Goal: Browse casually: Explore the website without a specific task or goal

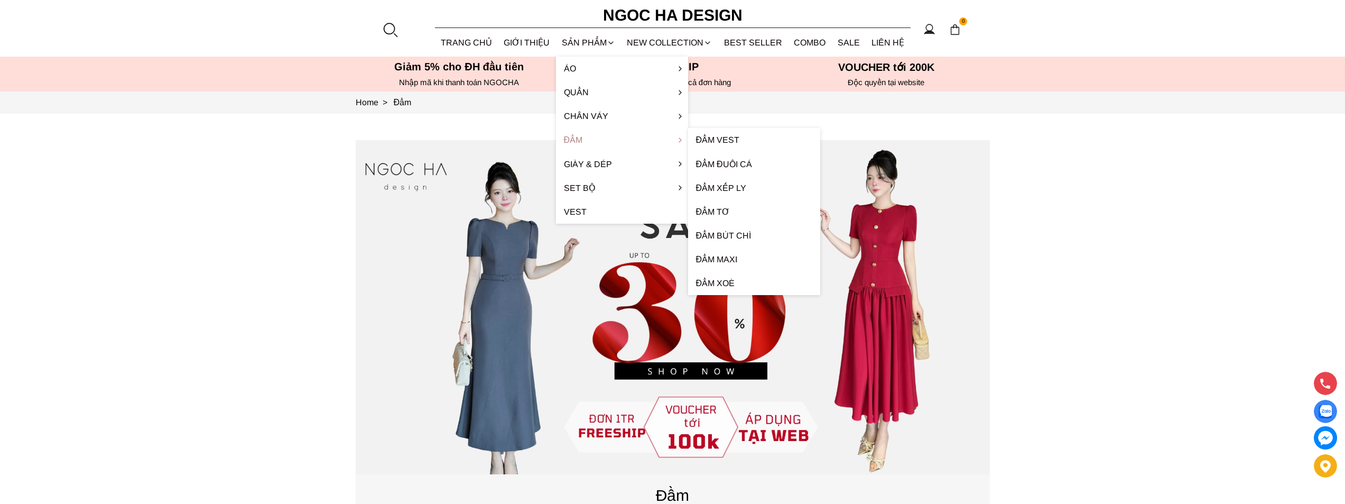
click at [580, 138] on link "Đầm" at bounding box center [622, 140] width 132 height 24
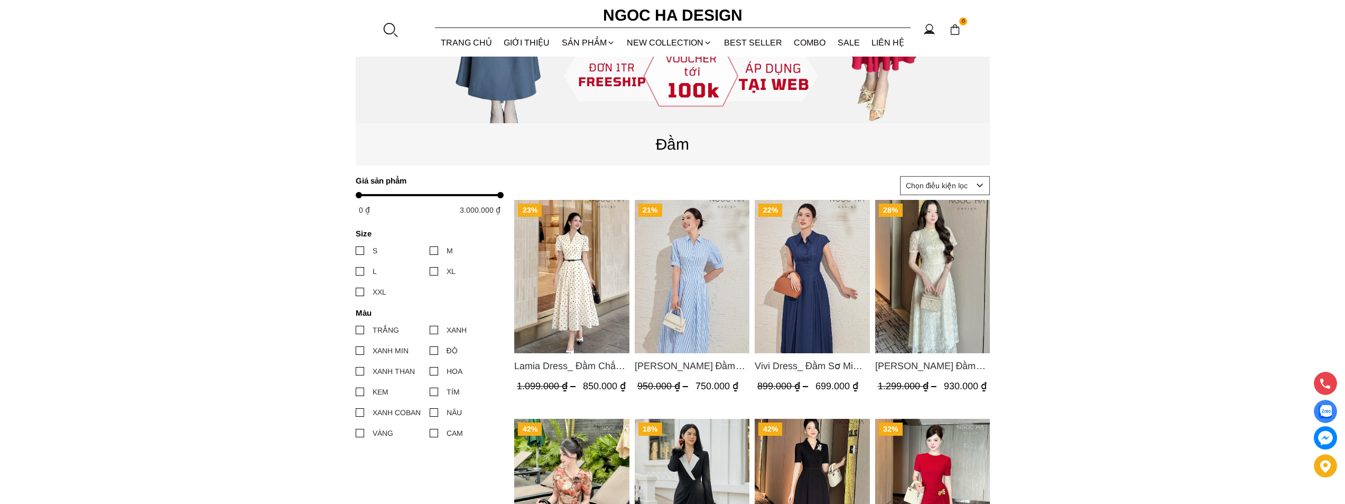
scroll to position [312, 0]
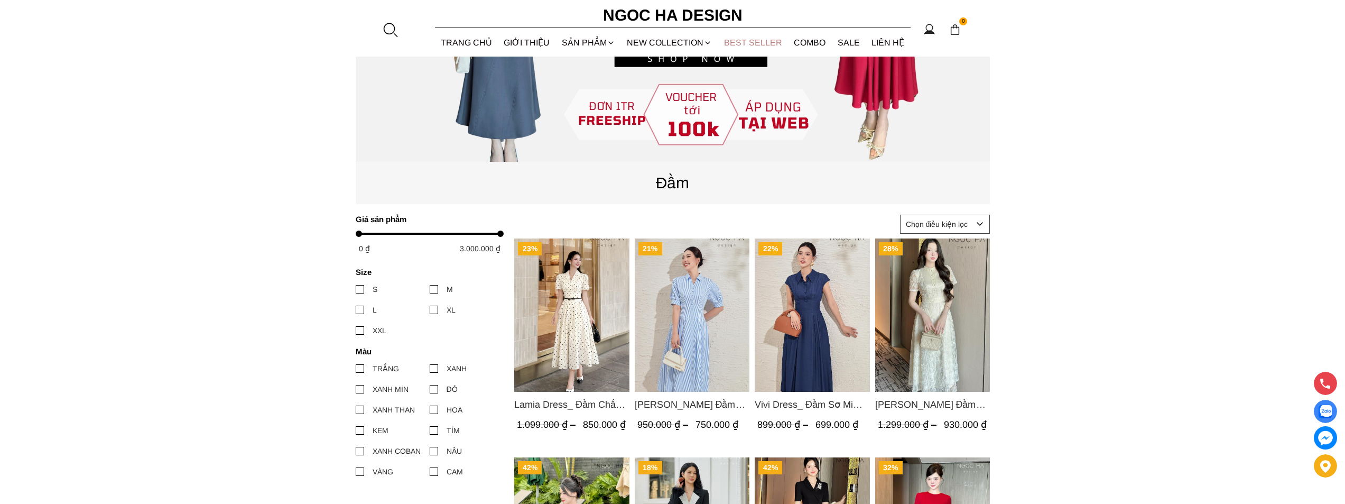
click at [748, 45] on link "BEST SELLER" at bounding box center [753, 43] width 70 height 28
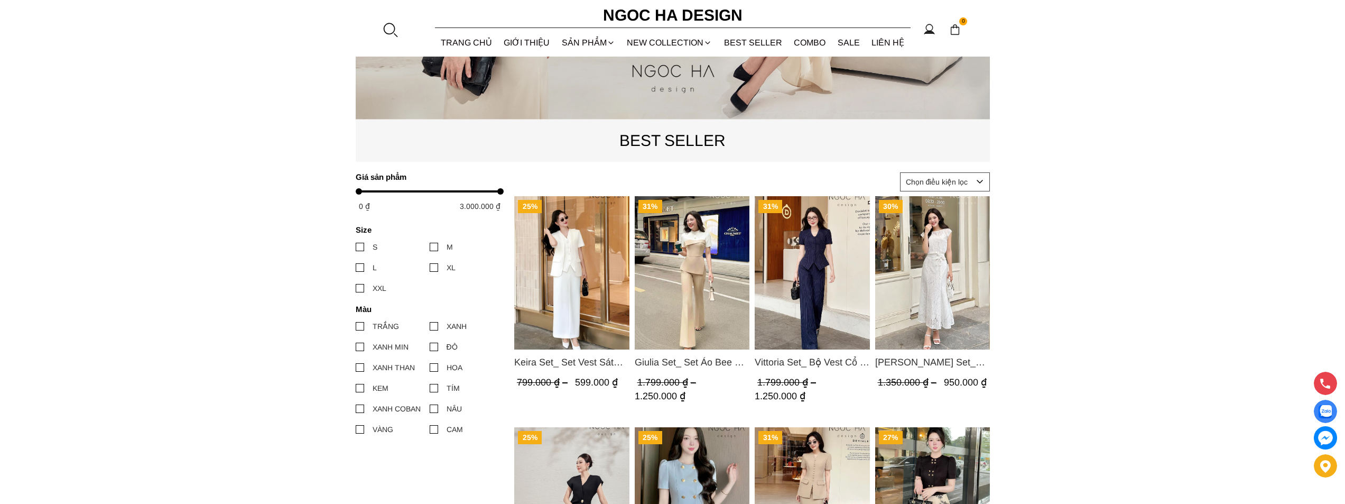
scroll to position [317, 0]
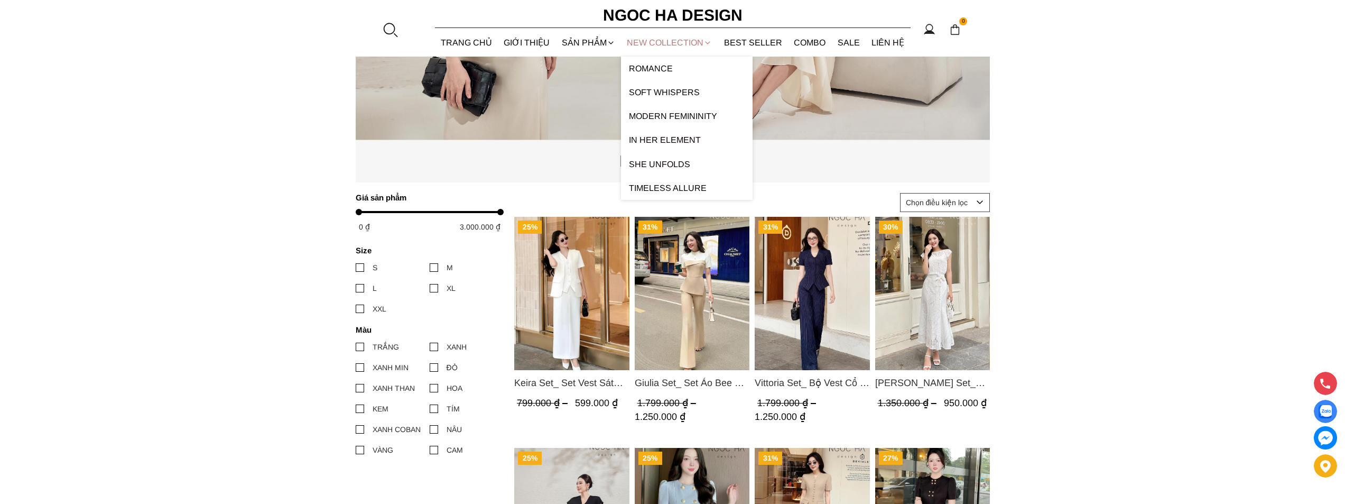
click at [678, 42] on link "NEW COLLECTION" at bounding box center [669, 43] width 97 height 28
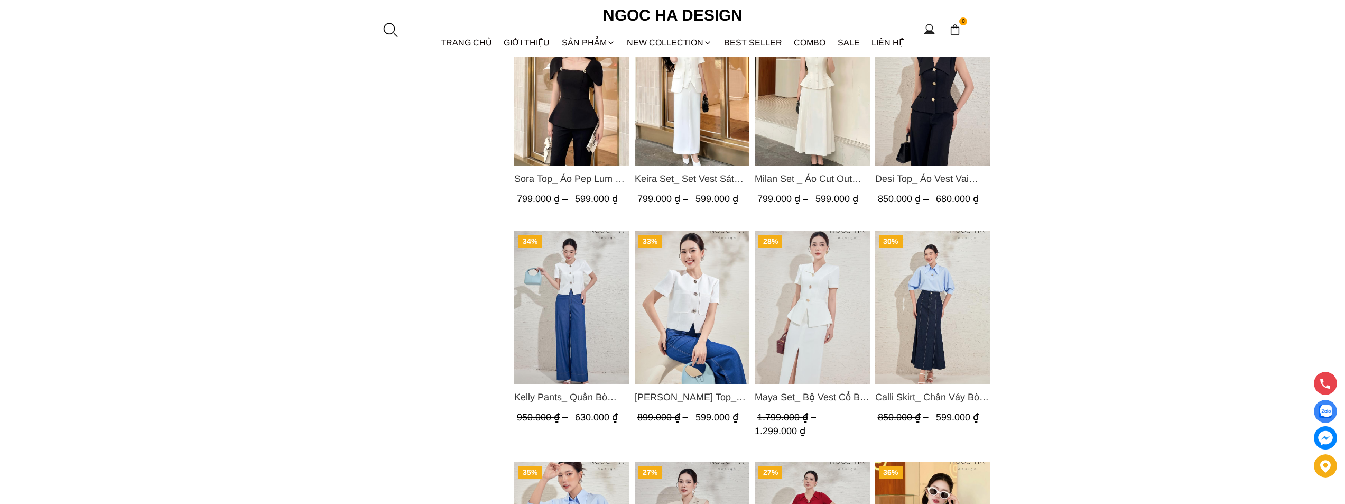
scroll to position [899, 0]
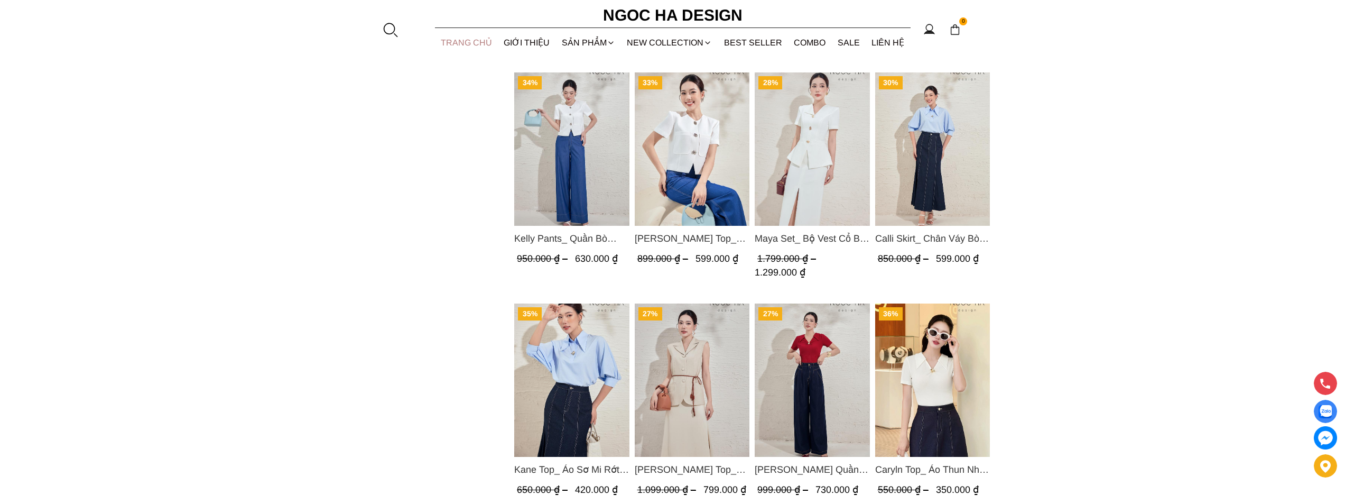
click at [467, 43] on link "TRANG CHỦ" at bounding box center [466, 43] width 63 height 28
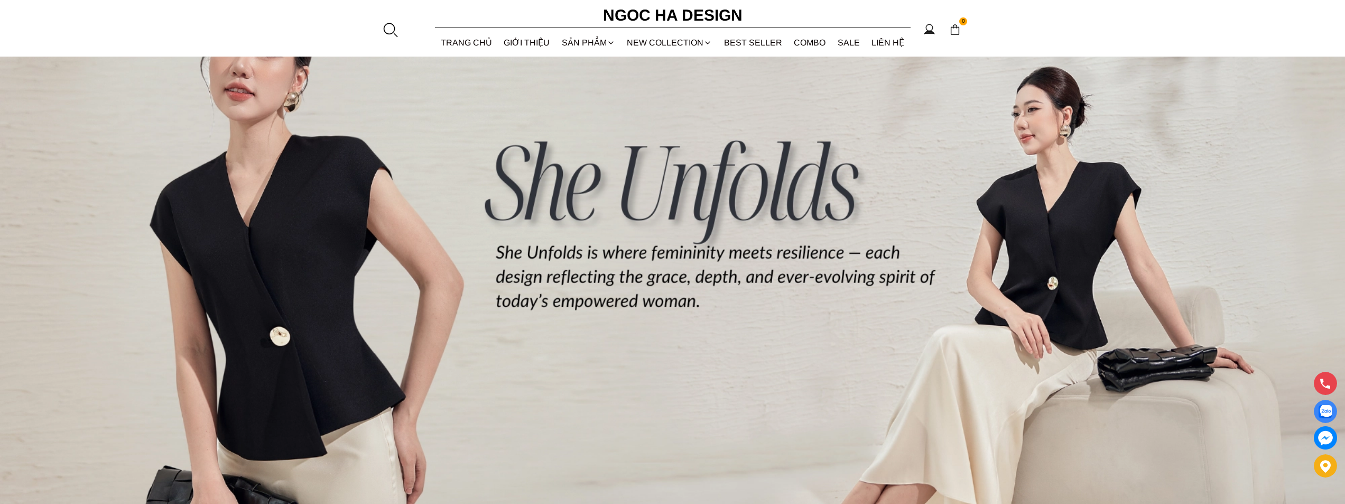
scroll to position [211, 0]
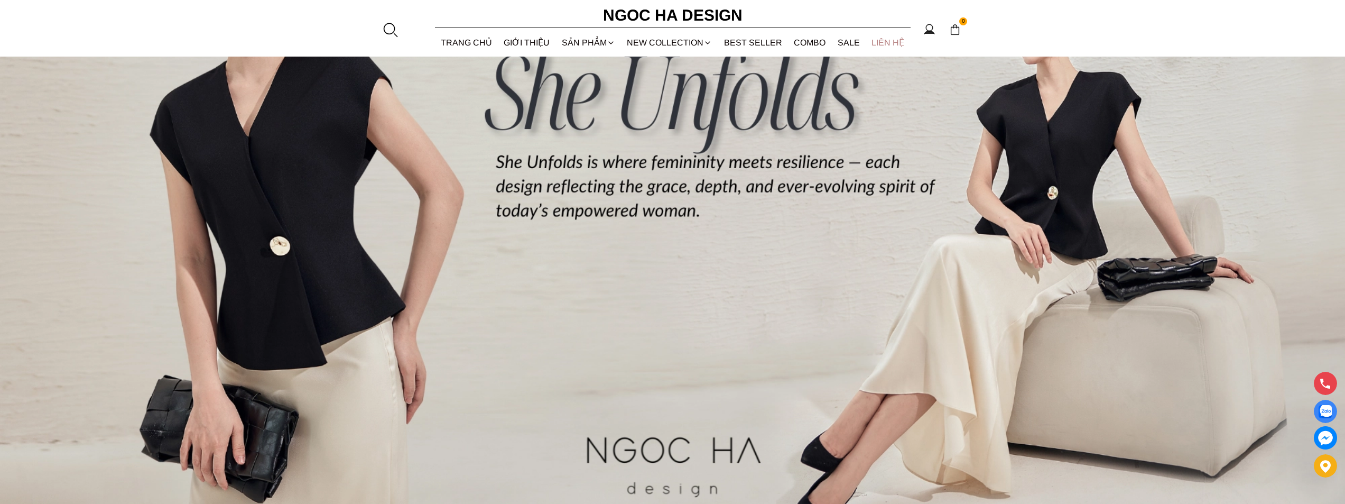
click at [896, 43] on link "LIÊN HỆ" at bounding box center [888, 43] width 45 height 28
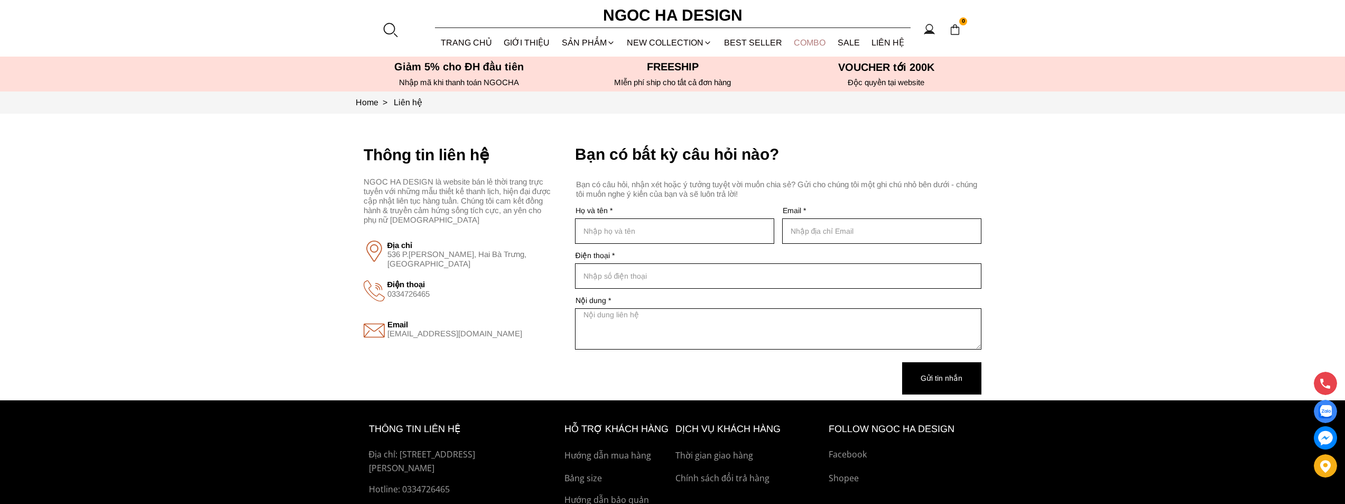
click at [821, 44] on link "Combo" at bounding box center [810, 43] width 44 height 28
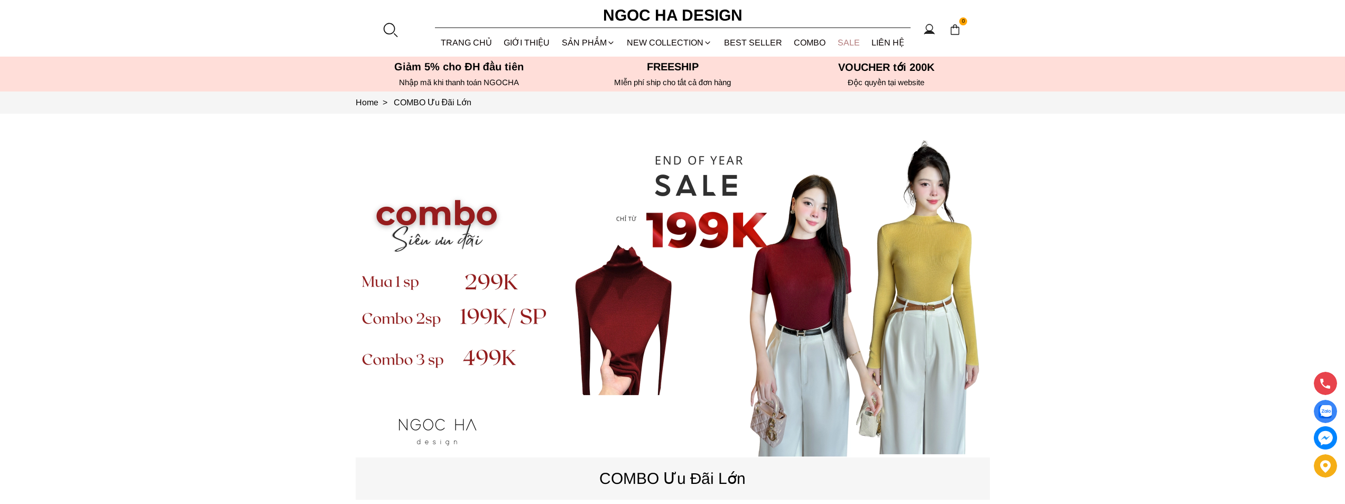
click at [839, 42] on link "SALE" at bounding box center [849, 43] width 34 height 28
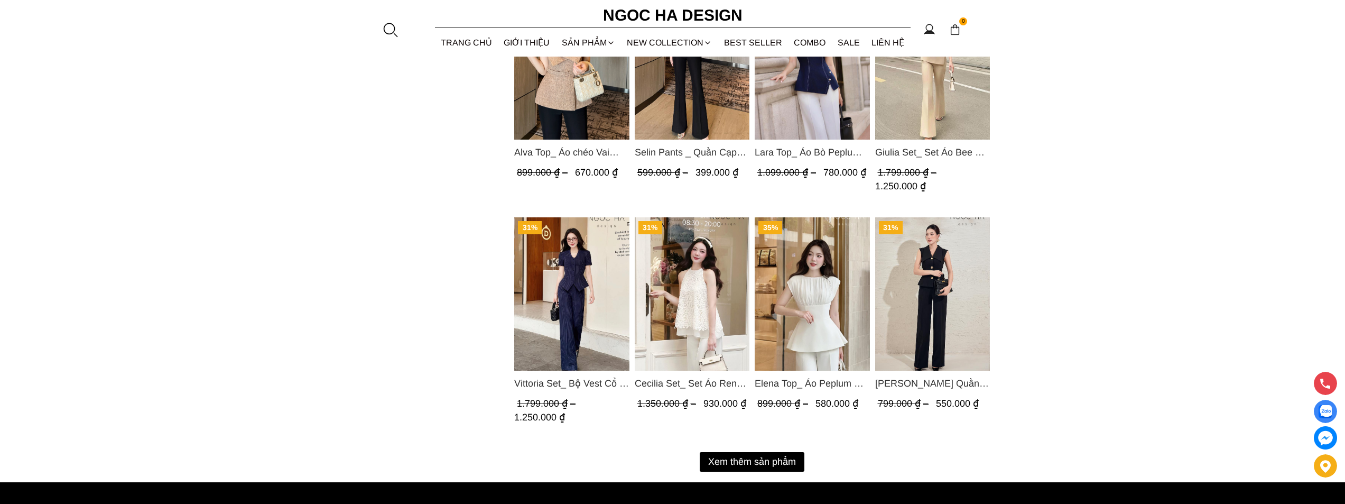
scroll to position [1269, 0]
